Goal: Information Seeking & Learning: Learn about a topic

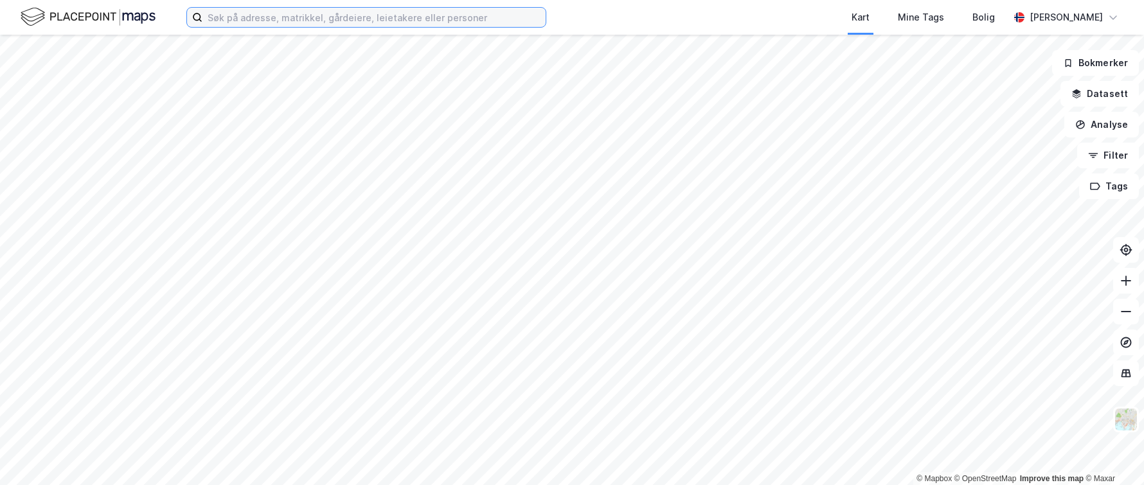
click at [238, 21] on input at bounding box center [373, 17] width 343 height 19
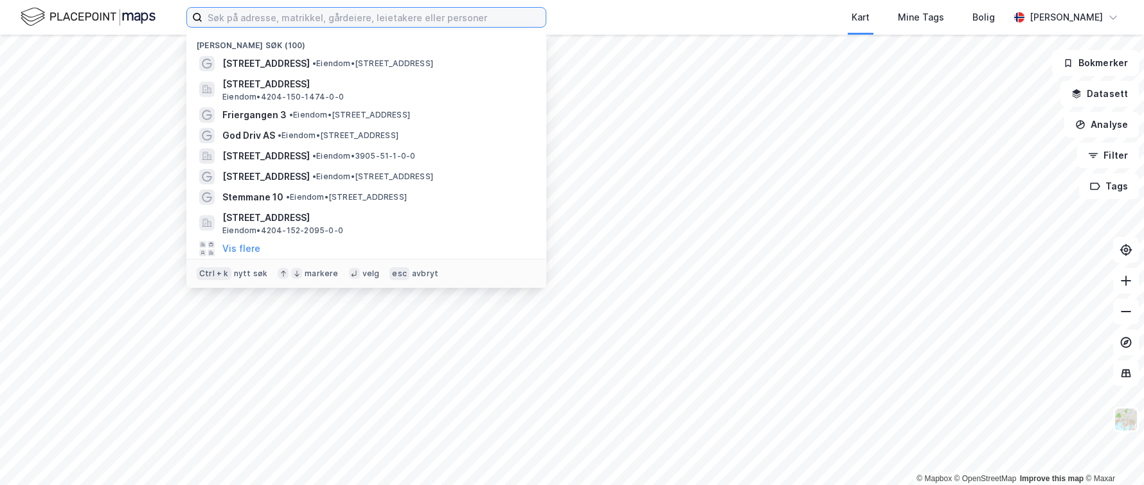
paste input "Hagebyveien 40, 3734 Skien"
type input "Hagebyveien 40, 3734 Skien"
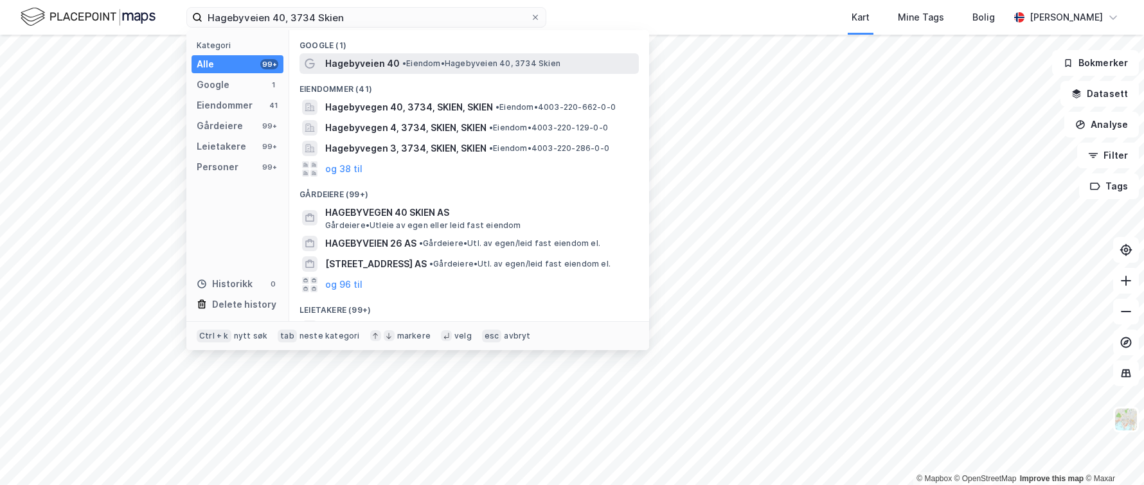
click at [348, 59] on span "Hagebyveien 40" at bounding box center [362, 63] width 75 height 15
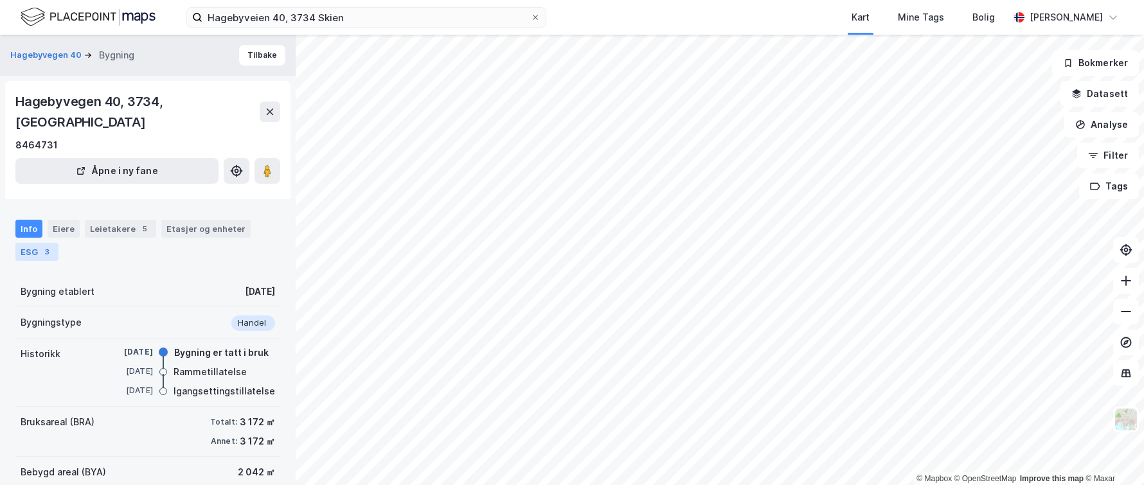
click at [34, 243] on div "ESG 3" at bounding box center [36, 252] width 43 height 18
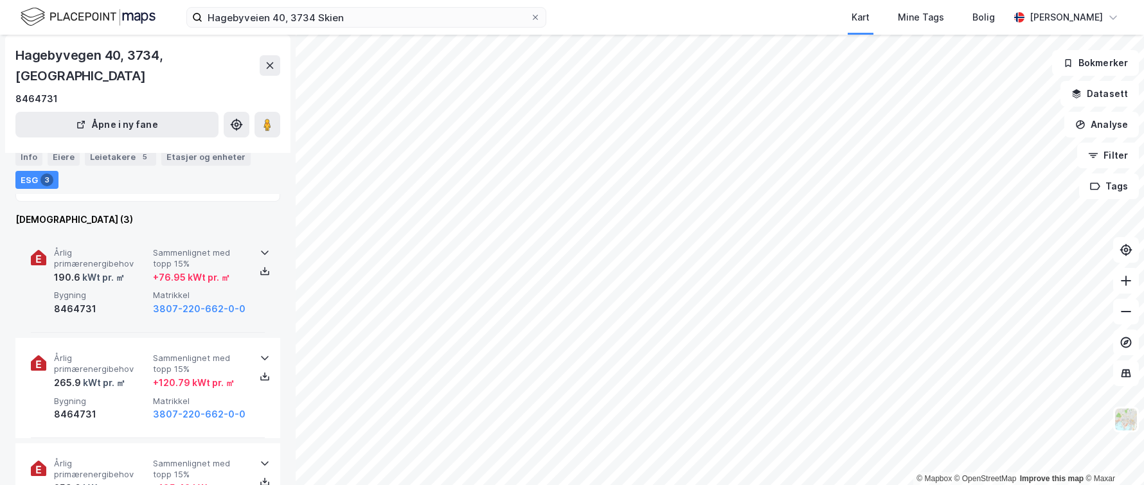
scroll to position [348, 0]
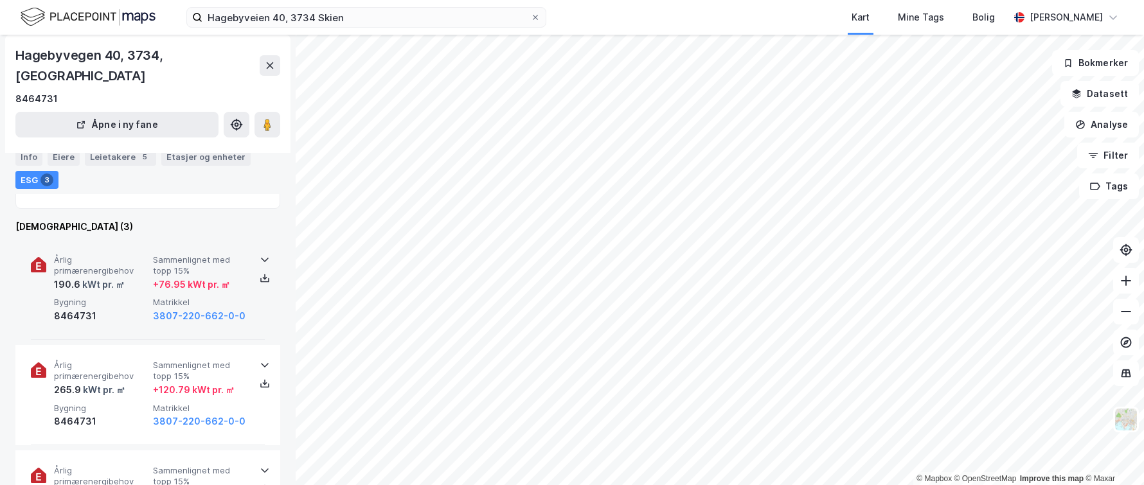
click at [256, 253] on div at bounding box center [260, 271] width 10 height 36
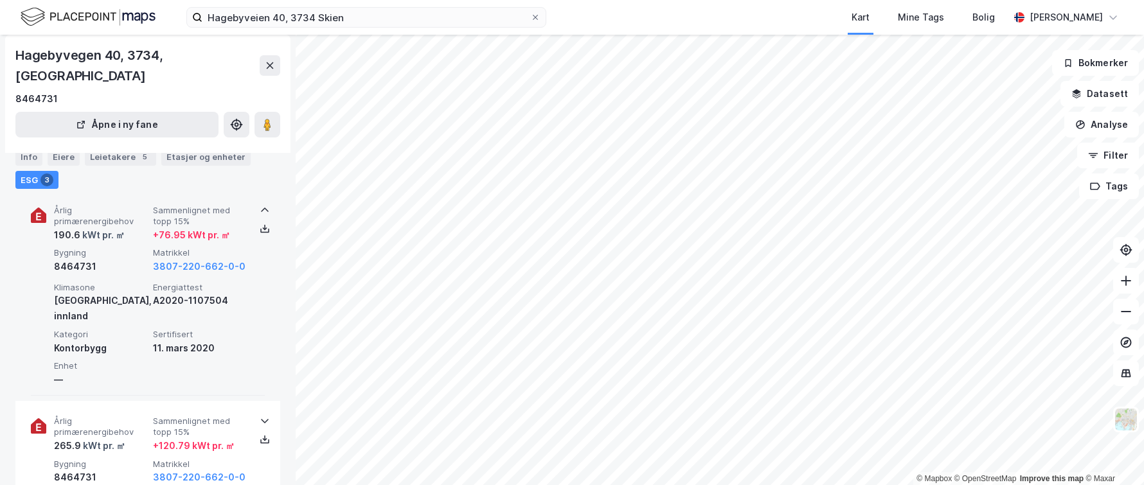
scroll to position [428, 0]
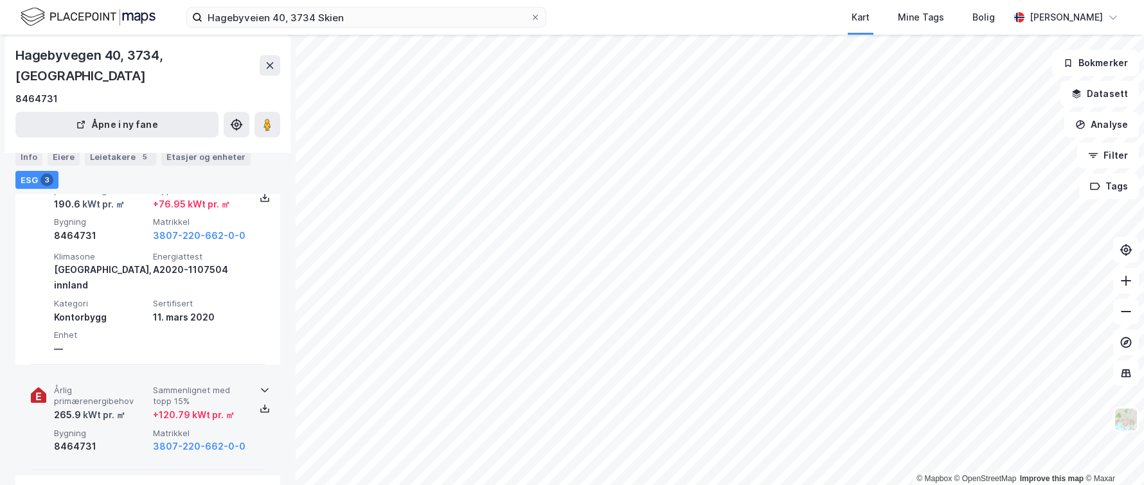
click at [265, 385] on div at bounding box center [265, 390] width 21 height 10
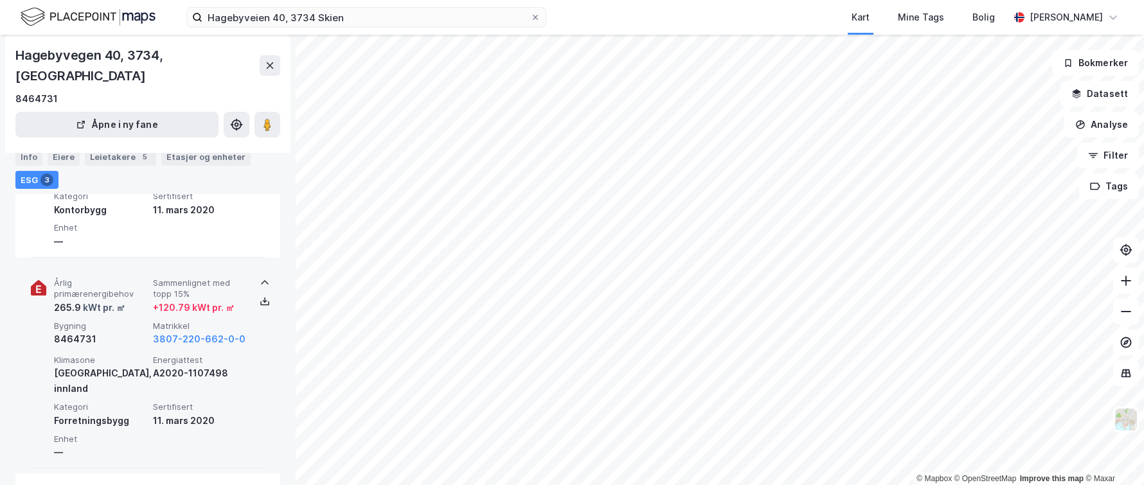
scroll to position [589, 0]
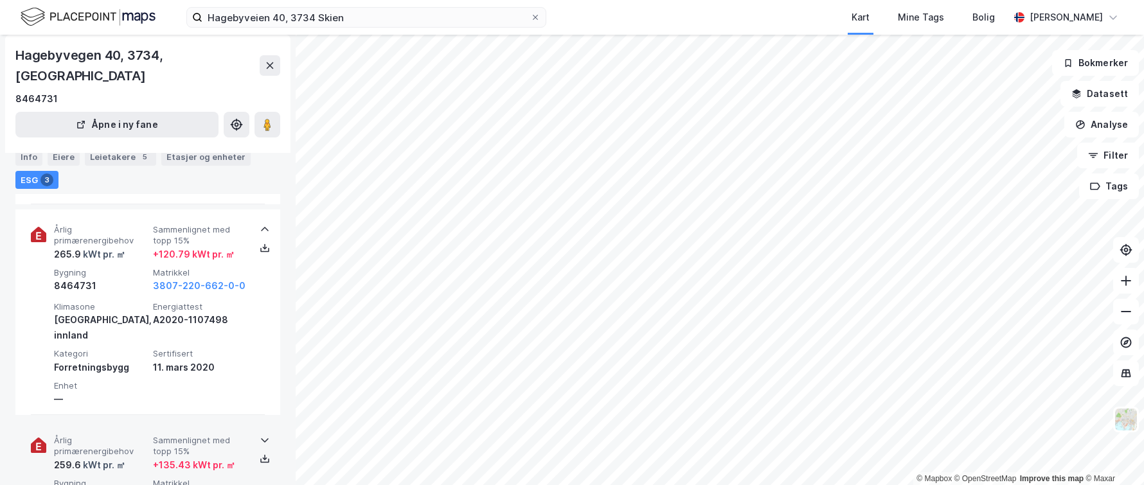
click at [262, 435] on icon at bounding box center [265, 440] width 10 height 10
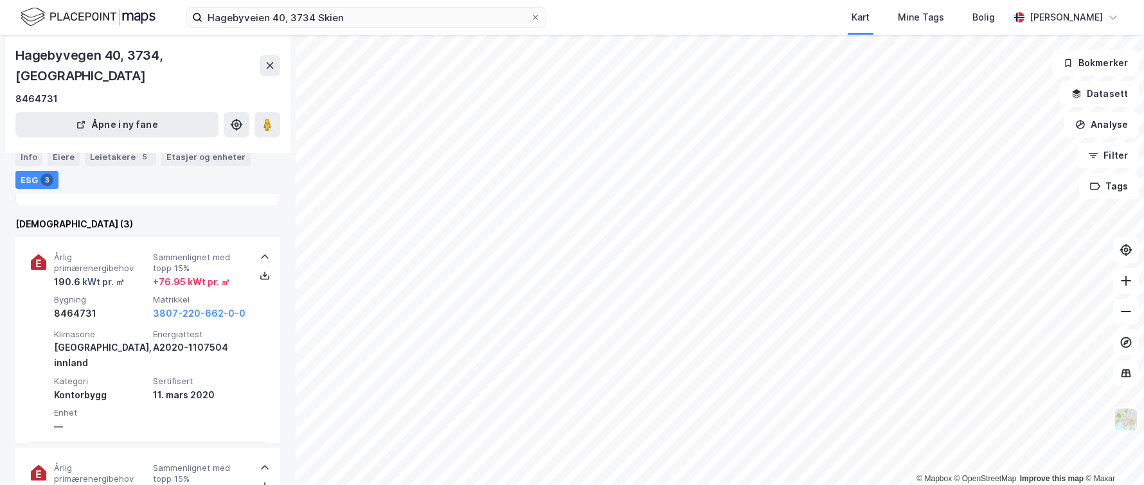
scroll to position [348, 0]
